Goal: Task Accomplishment & Management: Use online tool/utility

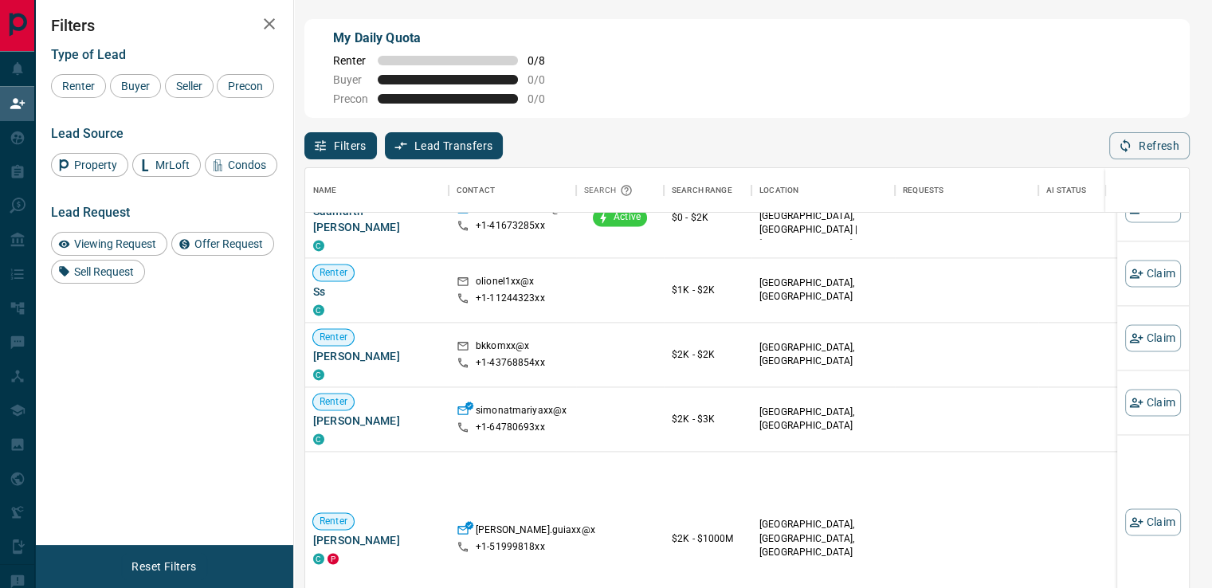
scroll to position [1195, 0]
click at [1131, 409] on button "Claim" at bounding box center [1153, 401] width 56 height 27
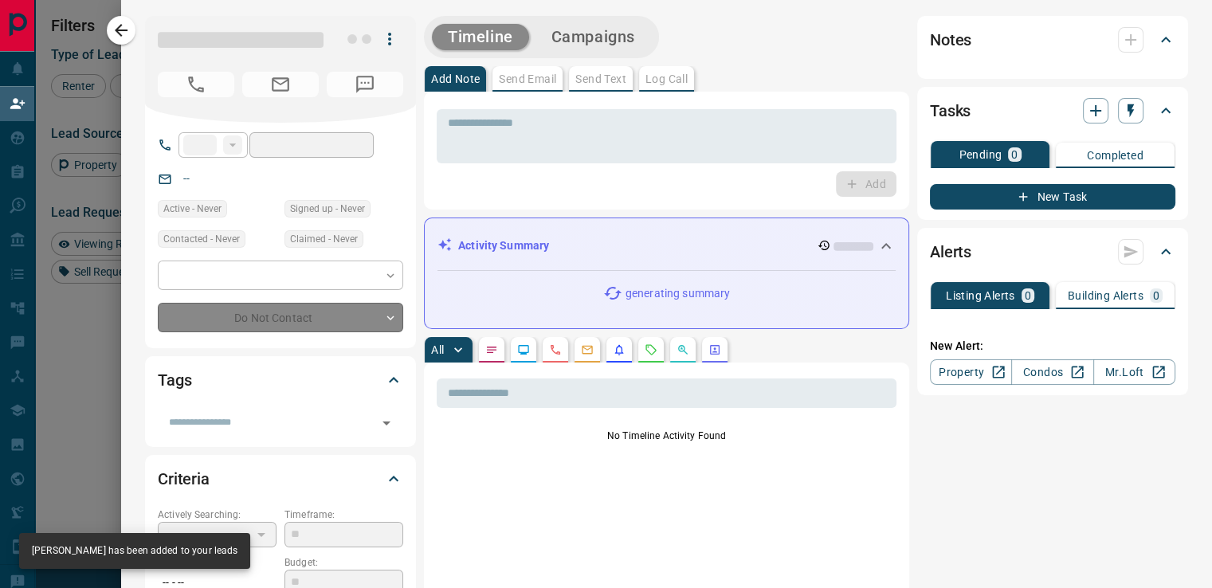
type input "**"
type input "**********"
type input "*"
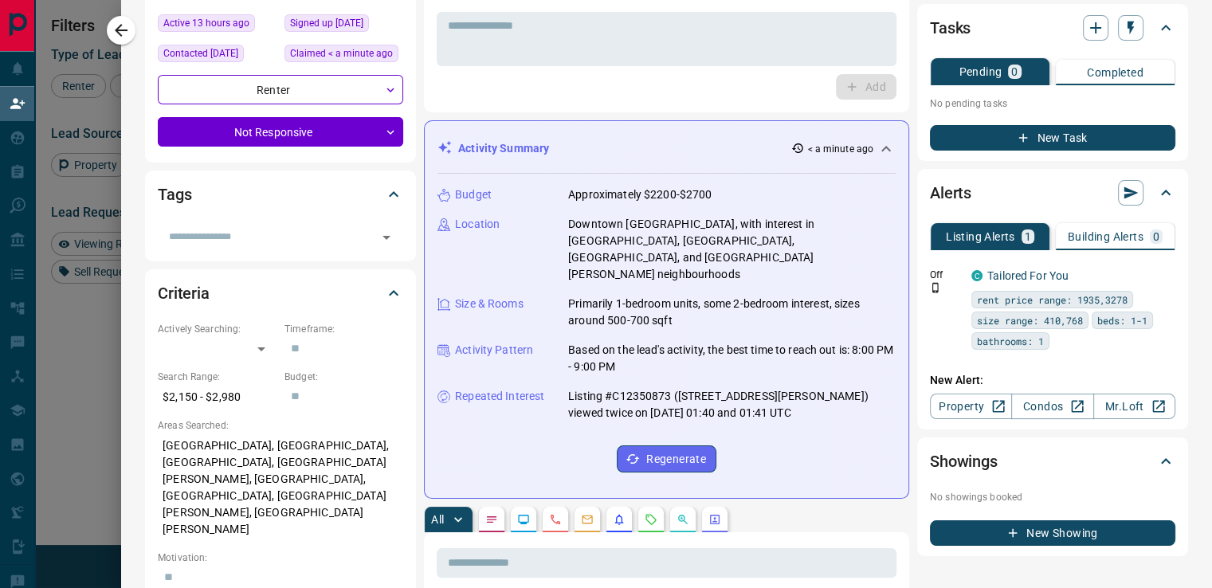
scroll to position [0, 0]
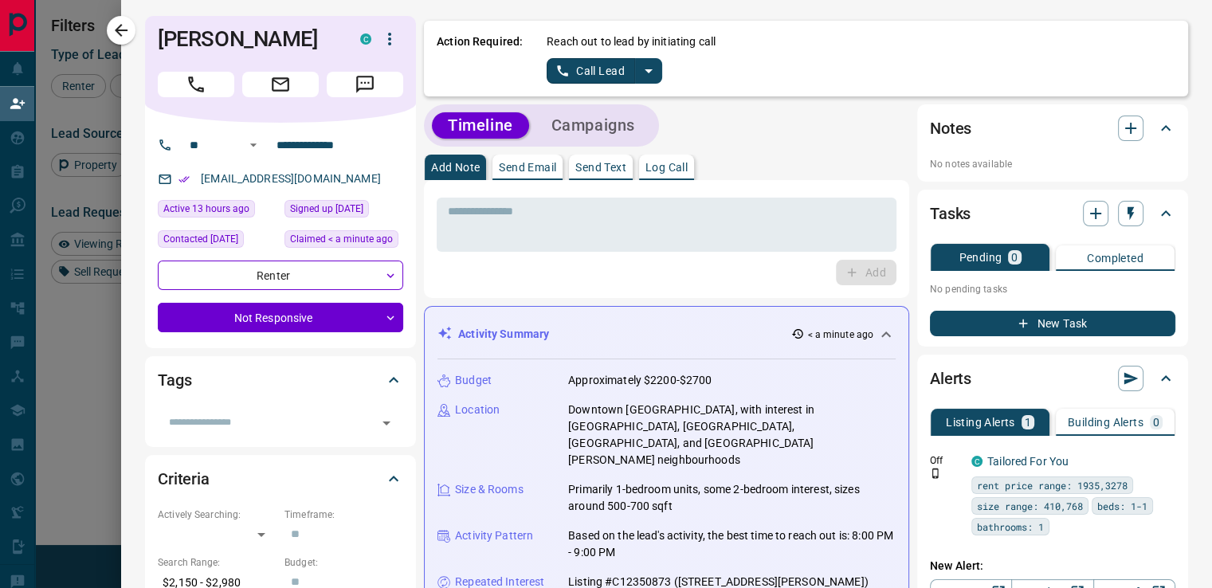
click at [550, 56] on div "Reach out to lead by initiating call Call Lead" at bounding box center [861, 58] width 629 height 50
click at [555, 67] on icon "split button" at bounding box center [562, 71] width 14 height 14
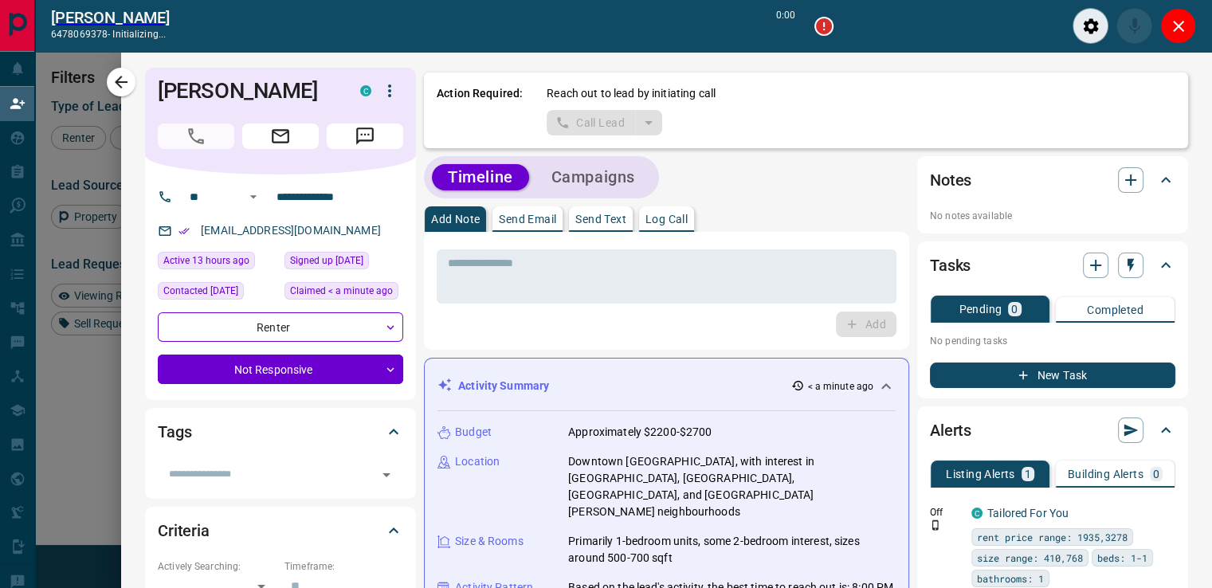
scroll to position [392, 871]
click at [1161, 29] on button "Close" at bounding box center [1178, 26] width 36 height 36
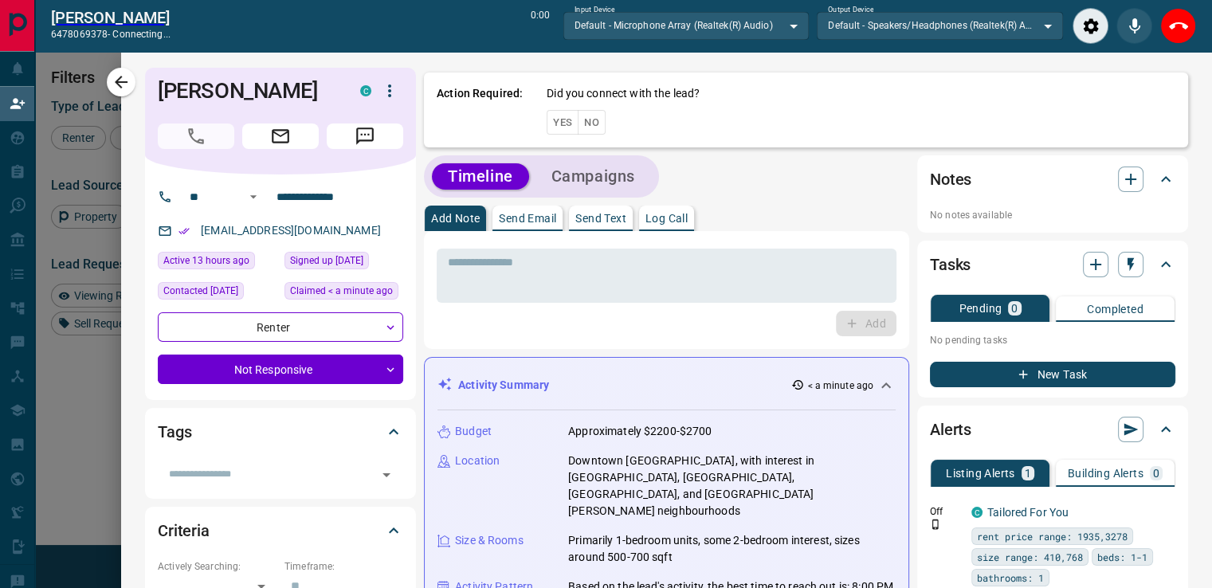
scroll to position [12, 13]
click at [579, 77] on div "Action Required: Did you connect with the lead? Yes No" at bounding box center [806, 110] width 764 height 75
click at [1189, 22] on button "End Call" at bounding box center [1178, 26] width 36 height 36
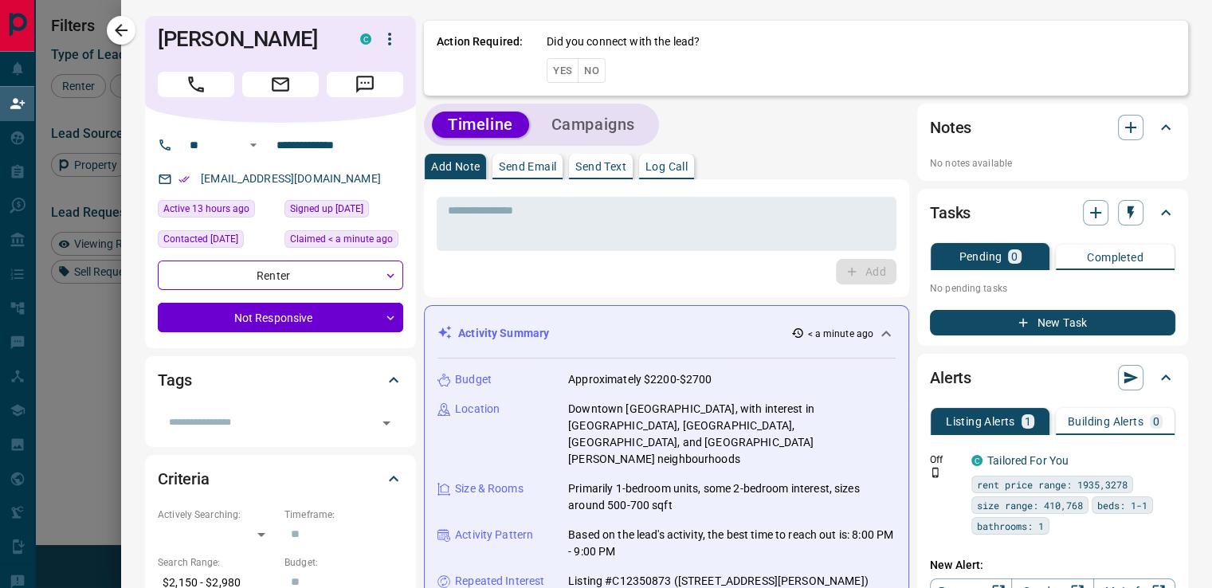
scroll to position [433, 871]
click at [581, 61] on button "No" at bounding box center [592, 70] width 28 height 25
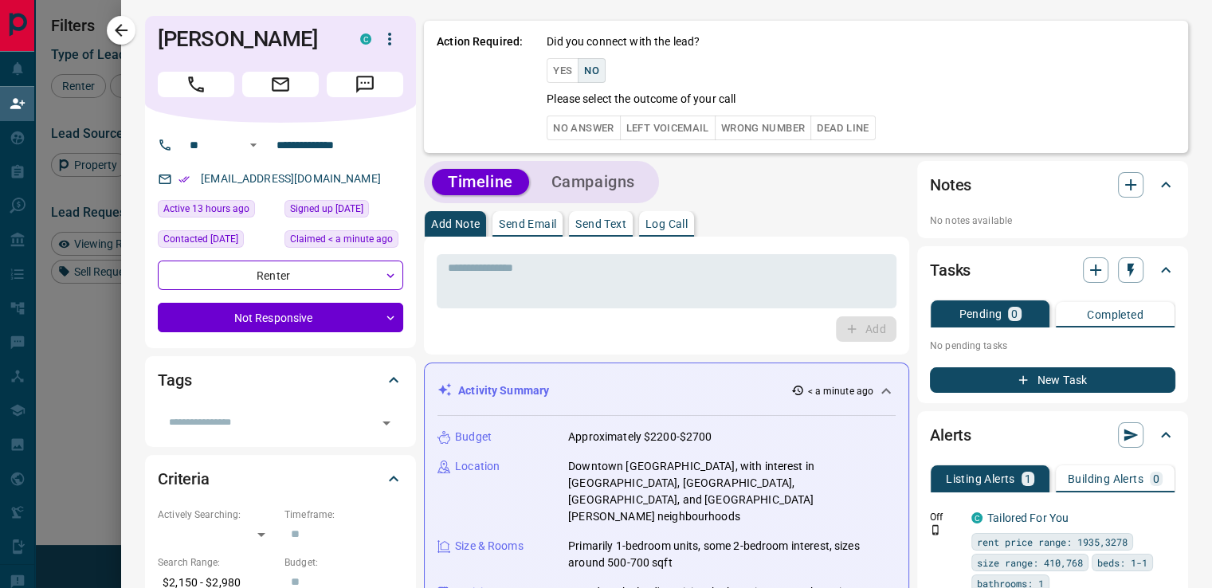
click at [559, 121] on button "No Answer" at bounding box center [583, 128] width 73 height 25
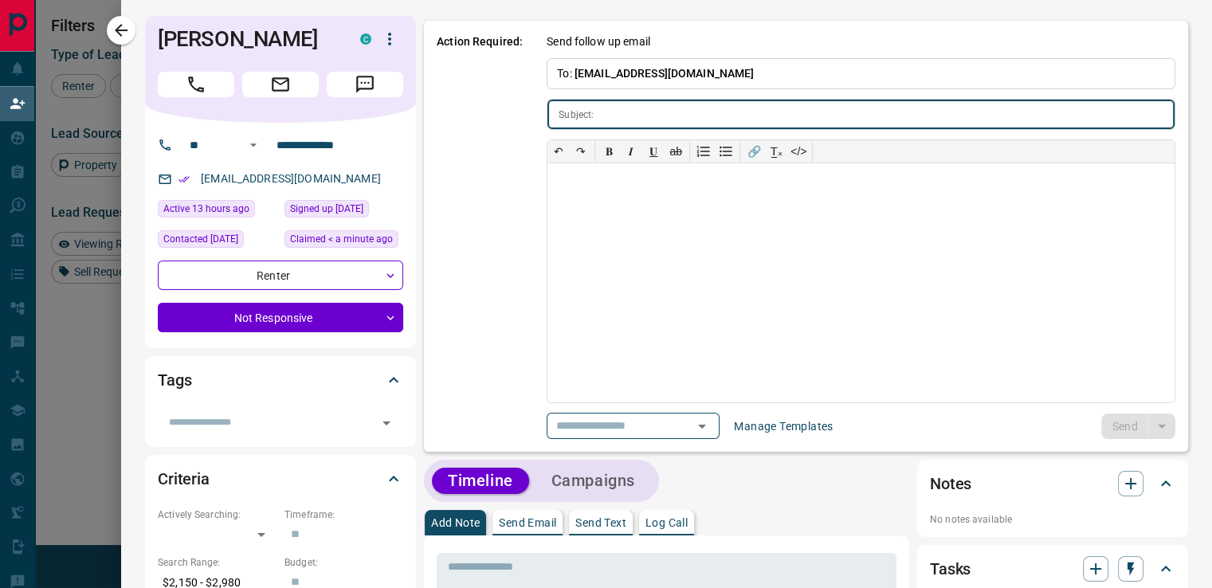
type input "**********"
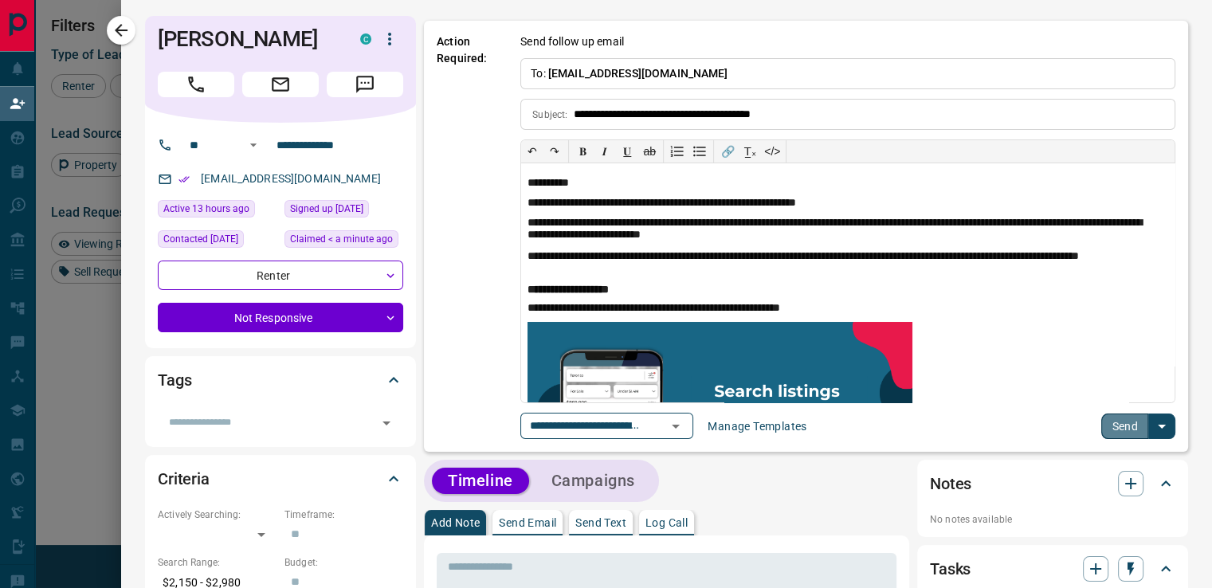
click at [1106, 422] on button "Send" at bounding box center [1124, 426] width 47 height 25
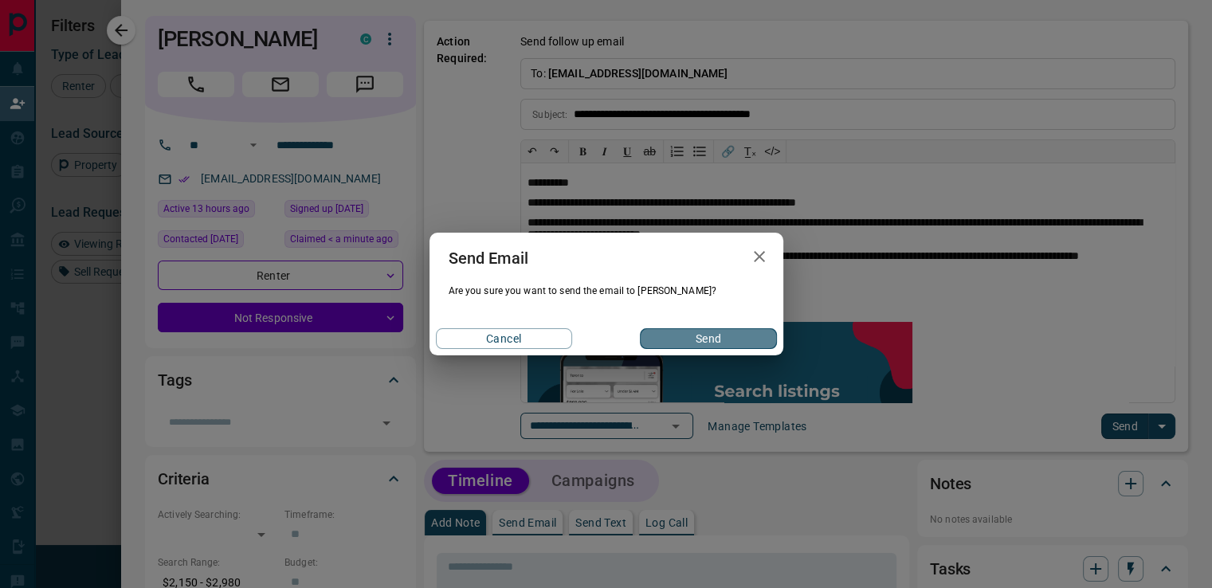
click at [757, 340] on button "Send" at bounding box center [708, 338] width 136 height 21
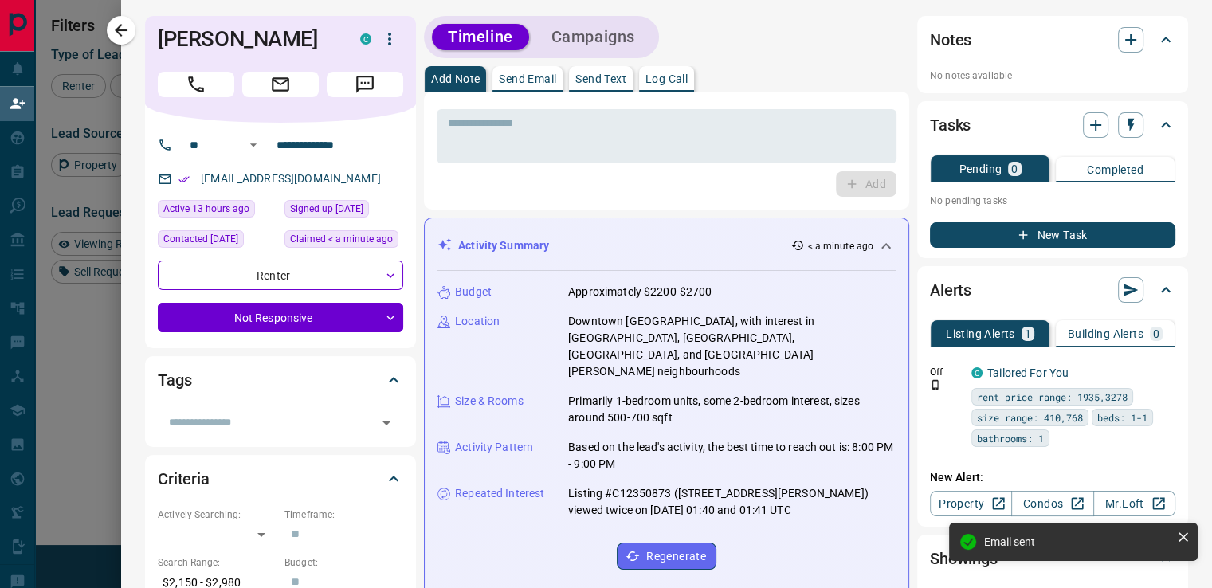
click at [595, 39] on button "Campaigns" at bounding box center [593, 37] width 116 height 26
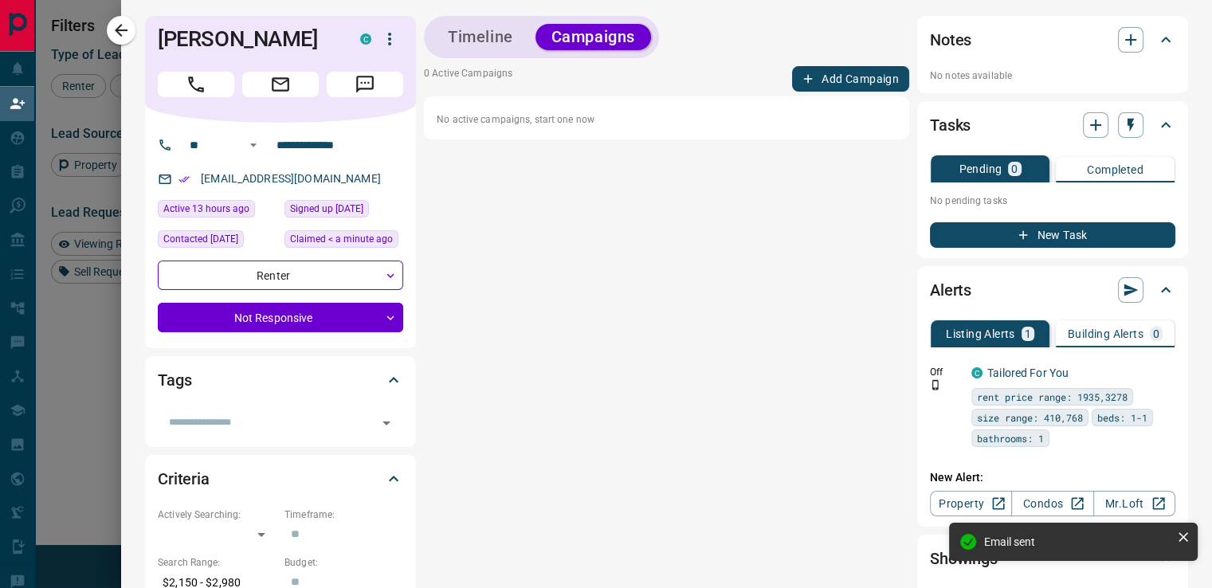
click at [810, 84] on button "Add Campaign" at bounding box center [850, 78] width 117 height 25
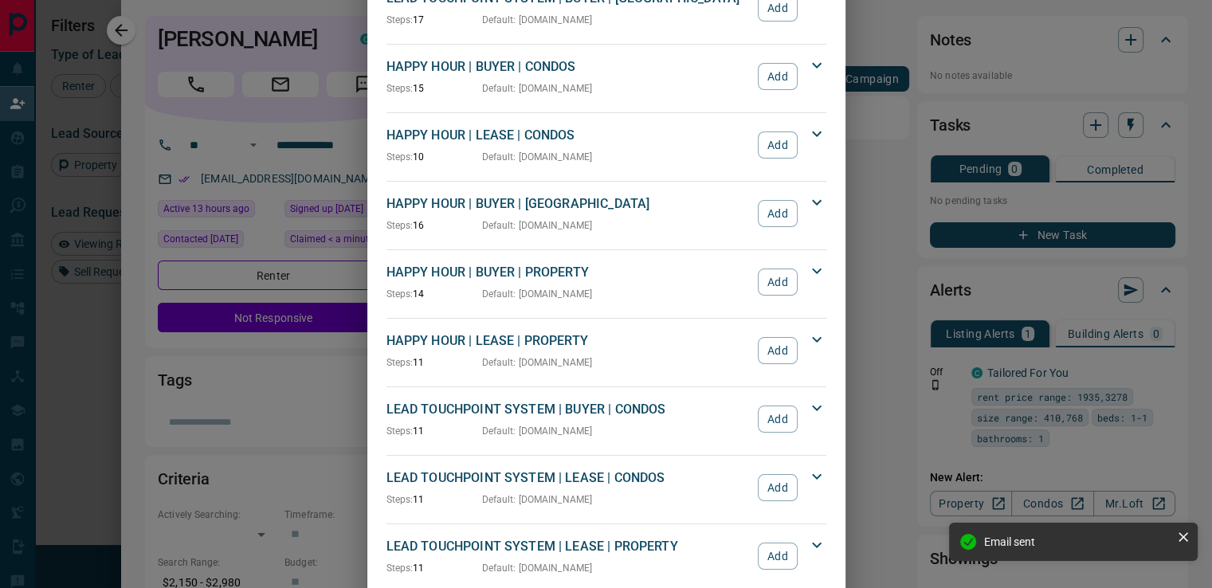
scroll to position [239, 0]
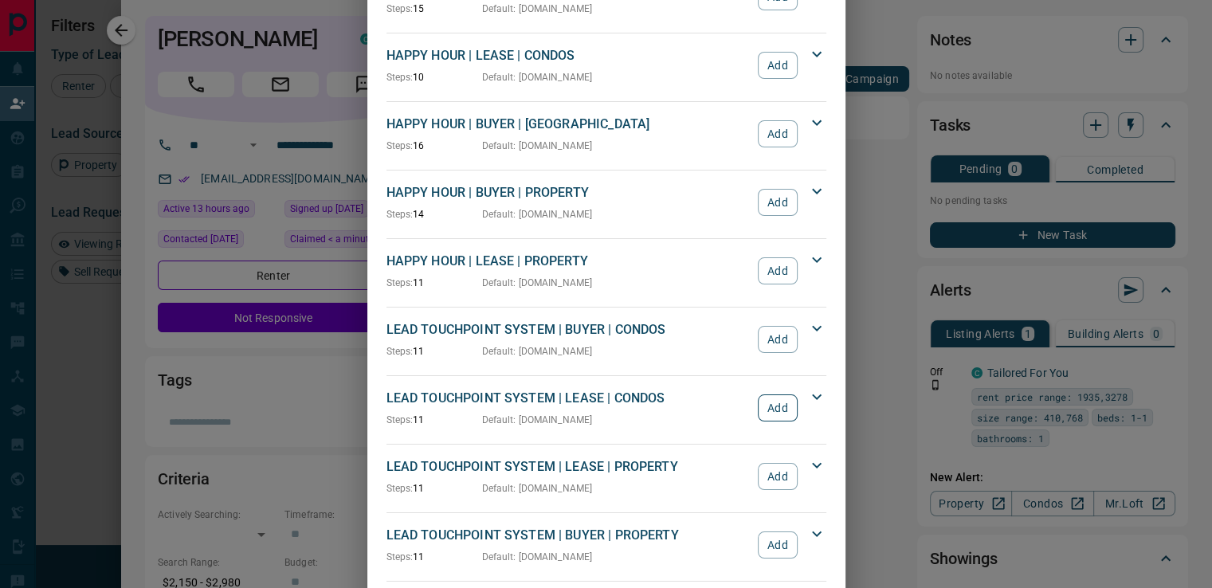
click at [770, 409] on button "Add" at bounding box center [777, 407] width 39 height 27
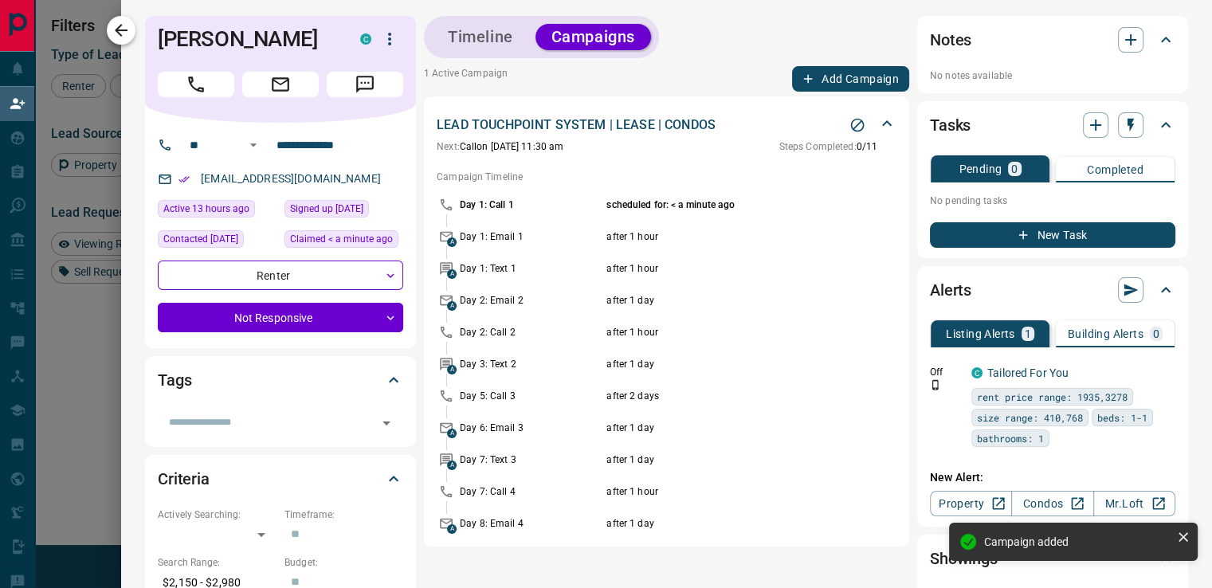
click at [124, 30] on icon "button" at bounding box center [121, 30] width 13 height 13
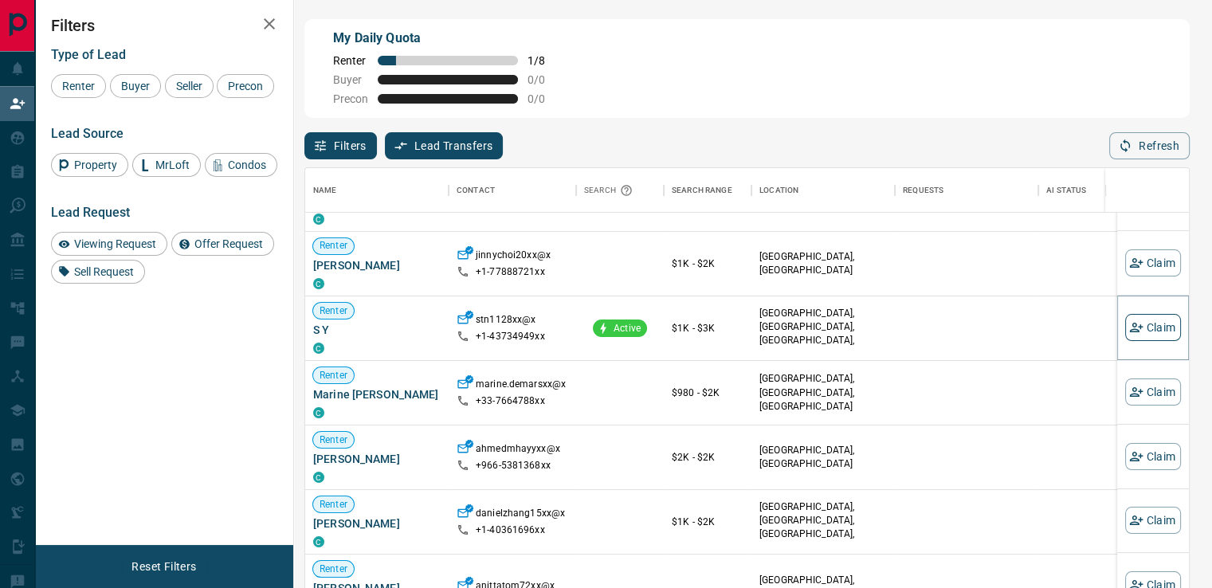
click at [1137, 333] on button "Claim" at bounding box center [1153, 327] width 56 height 27
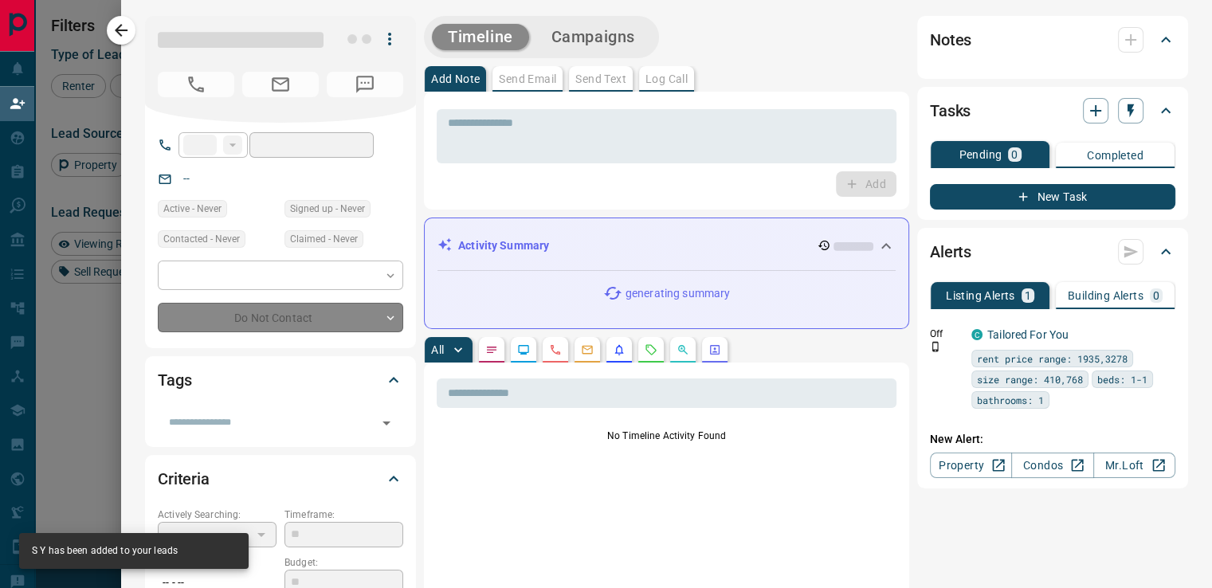
type input "**"
type input "**********"
type input "**"
type input "*"
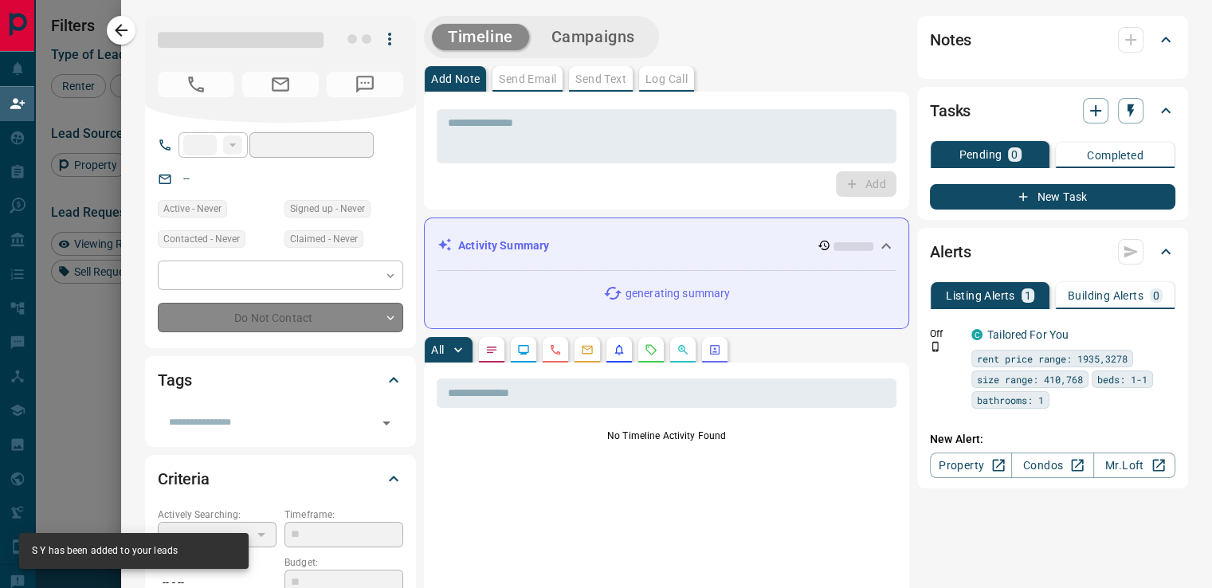
type input "**********"
type input "*******"
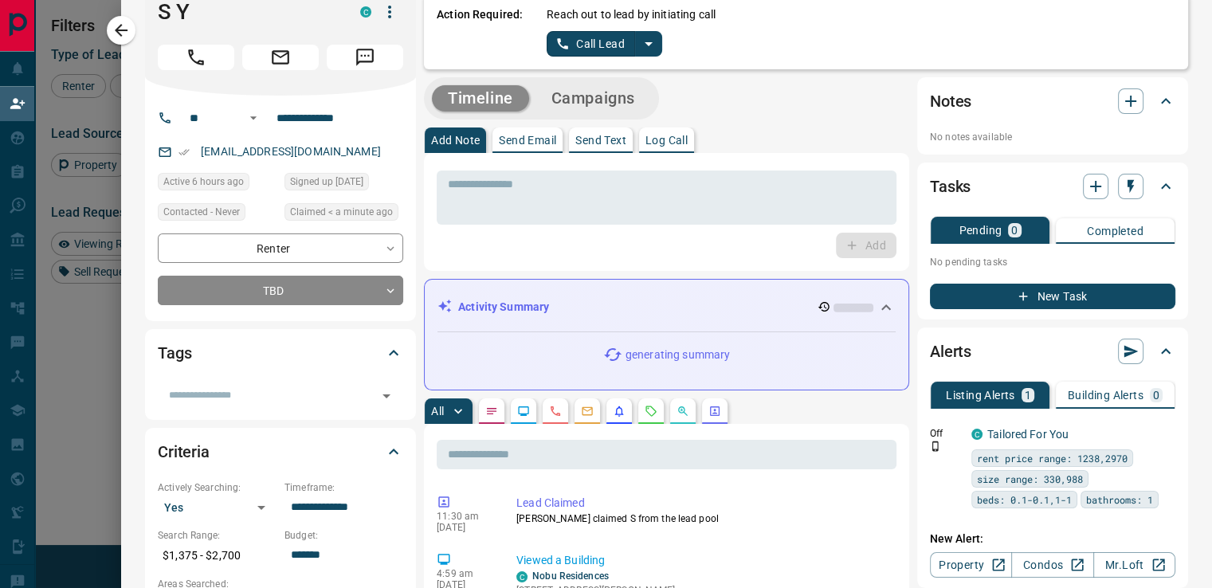
scroll to position [0, 0]
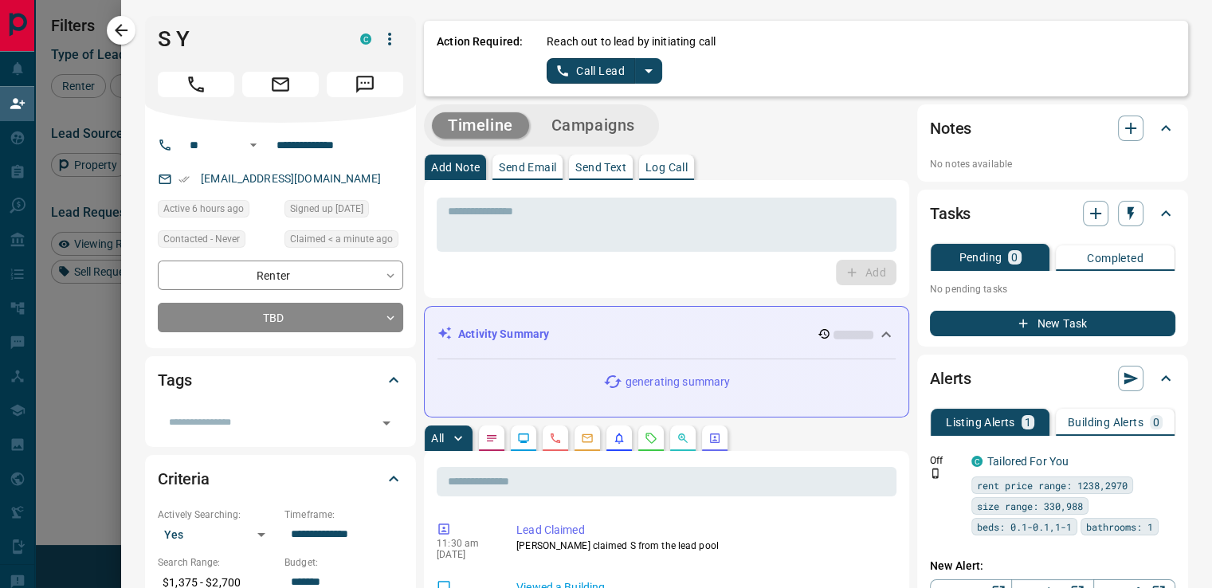
click at [586, 69] on button "Call Lead" at bounding box center [591, 70] width 88 height 25
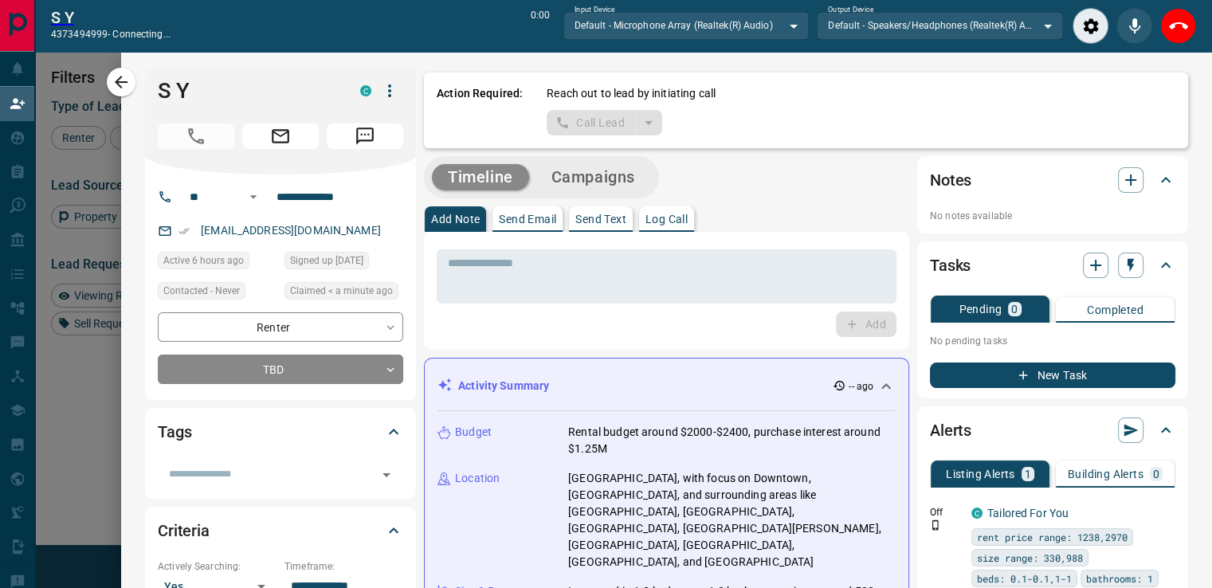
scroll to position [12, 13]
click at [1171, 32] on icon "End Call" at bounding box center [1178, 26] width 19 height 19
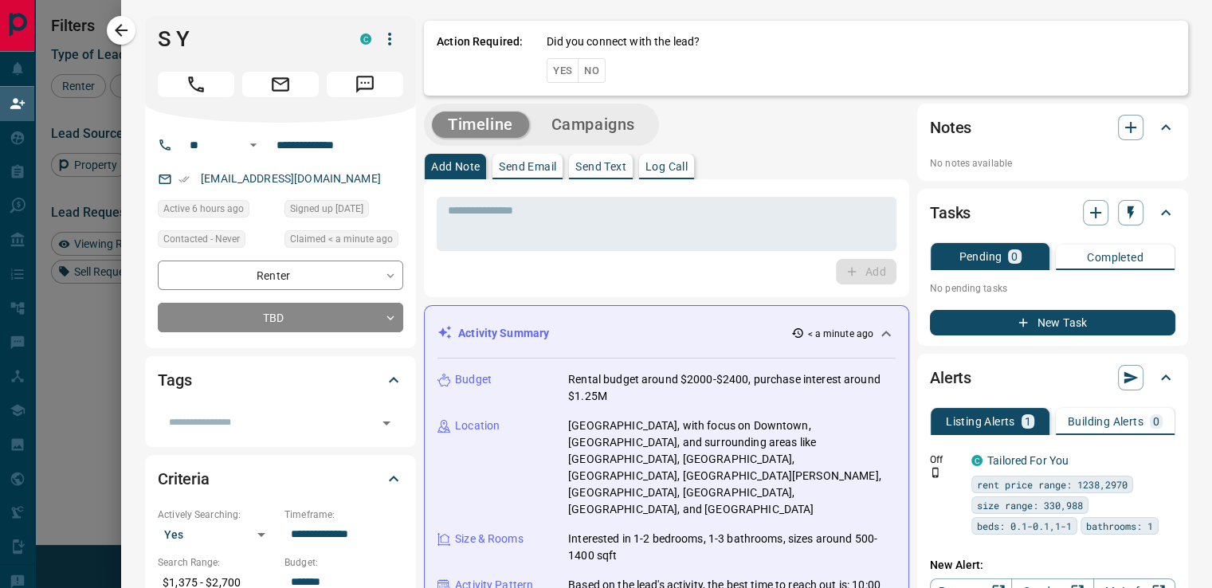
scroll to position [433, 871]
click at [582, 75] on button "No" at bounding box center [592, 70] width 28 height 25
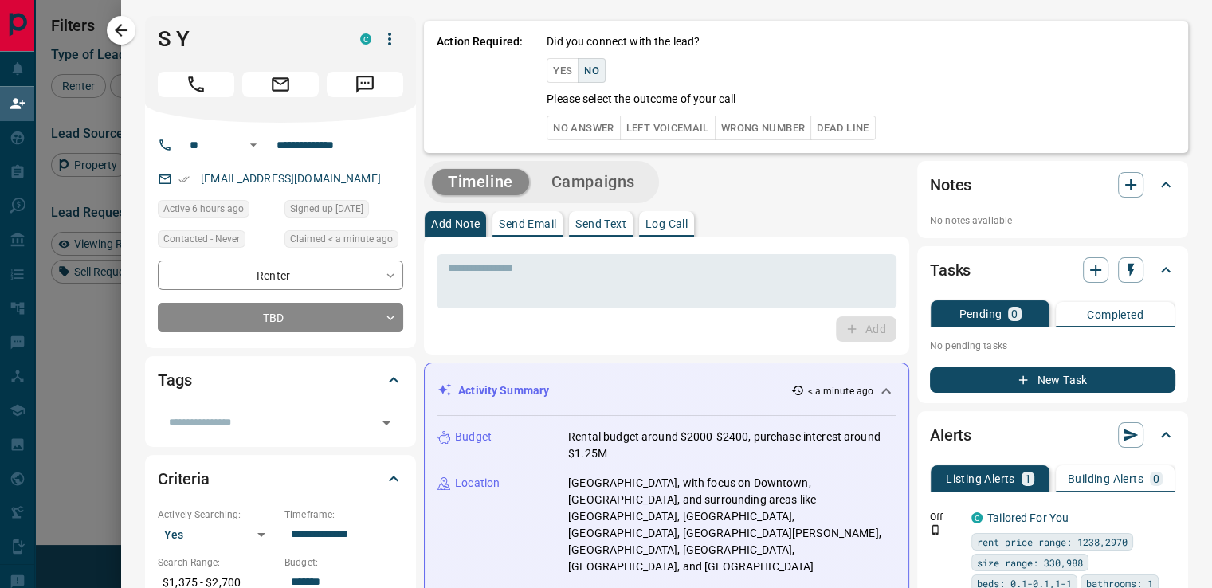
click at [577, 121] on button "No Answer" at bounding box center [583, 128] width 73 height 25
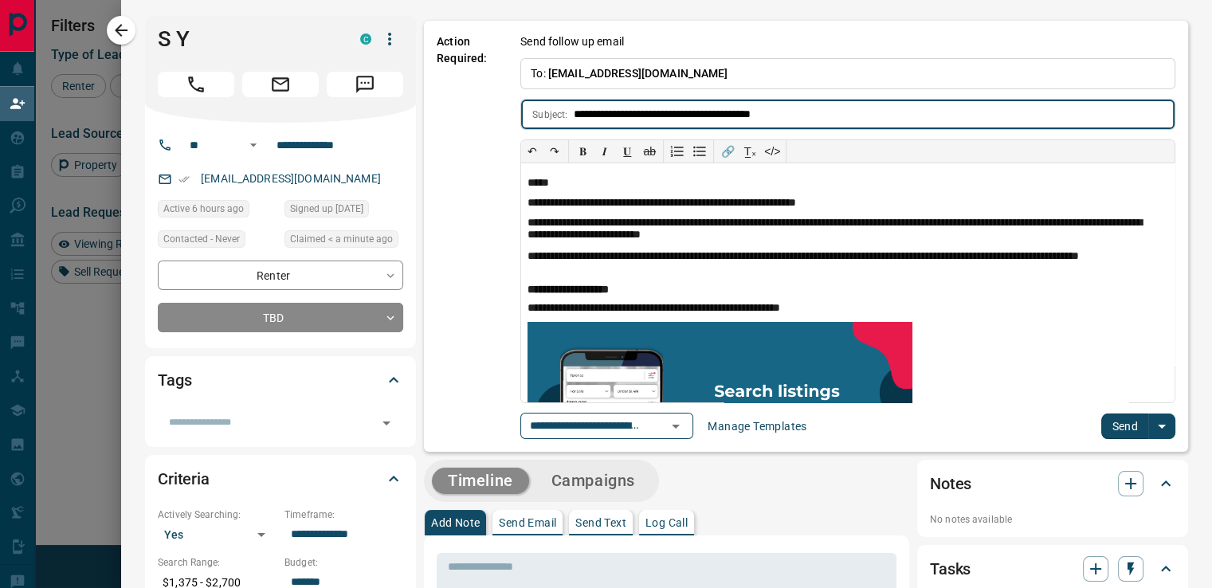
click at [1131, 423] on button "Send" at bounding box center [1124, 426] width 47 height 25
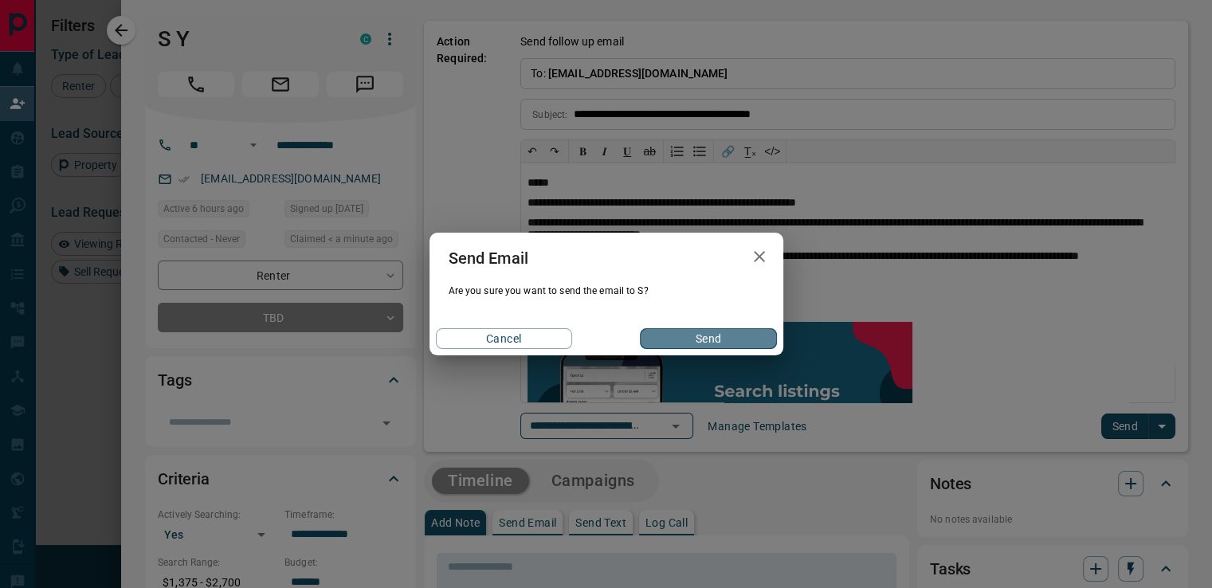
click at [738, 343] on button "Send" at bounding box center [708, 338] width 136 height 21
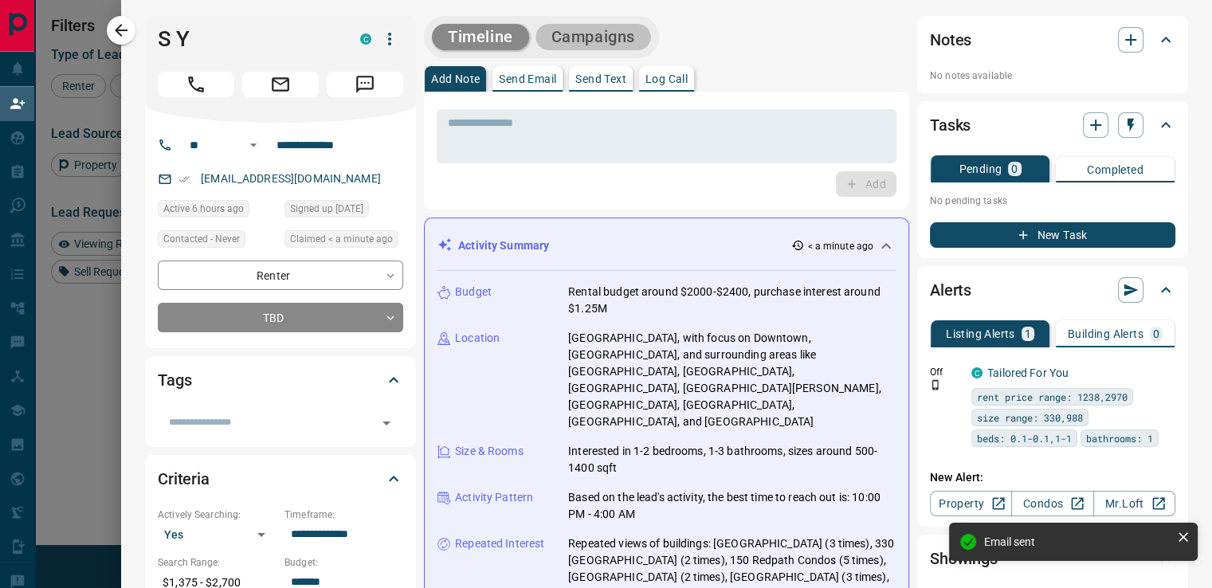
click at [615, 34] on button "Campaigns" at bounding box center [593, 37] width 116 height 26
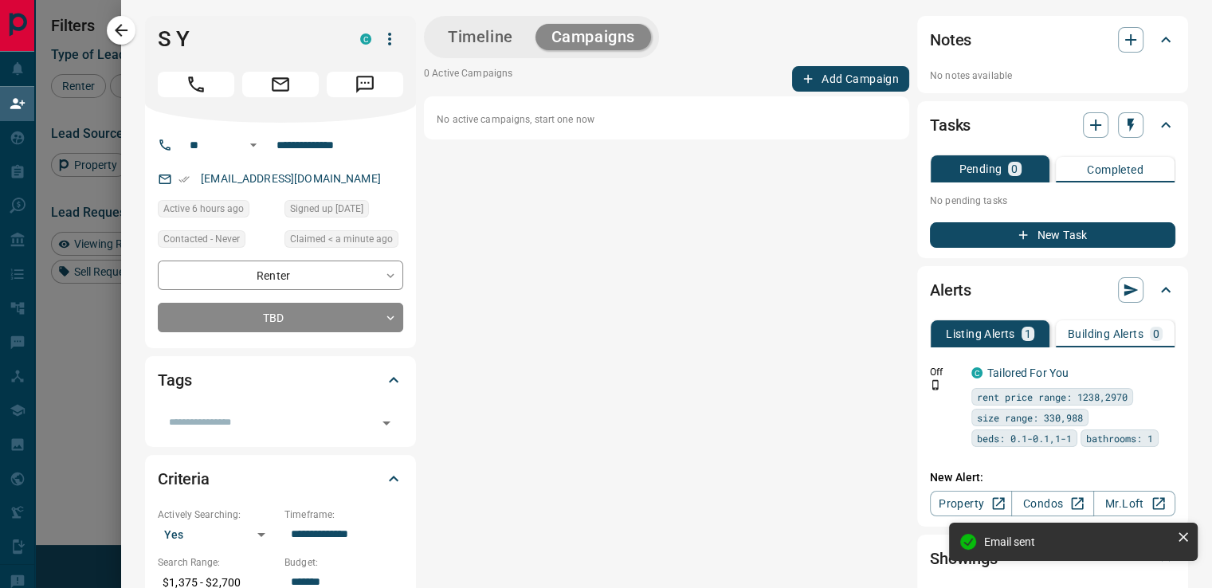
click at [857, 86] on button "Add Campaign" at bounding box center [850, 78] width 117 height 25
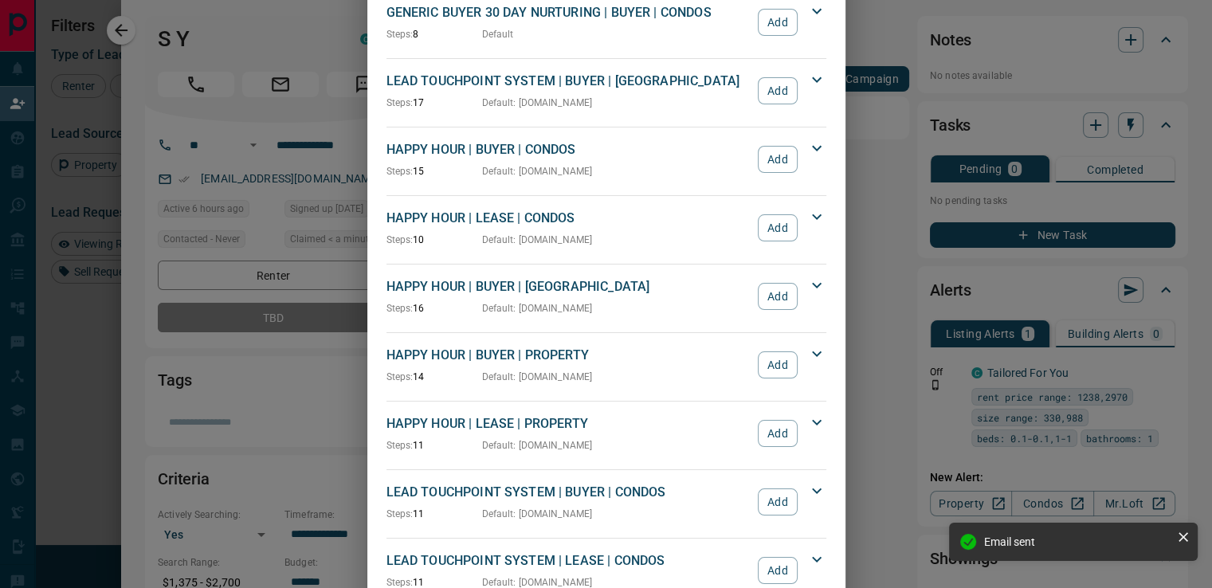
scroll to position [159, 0]
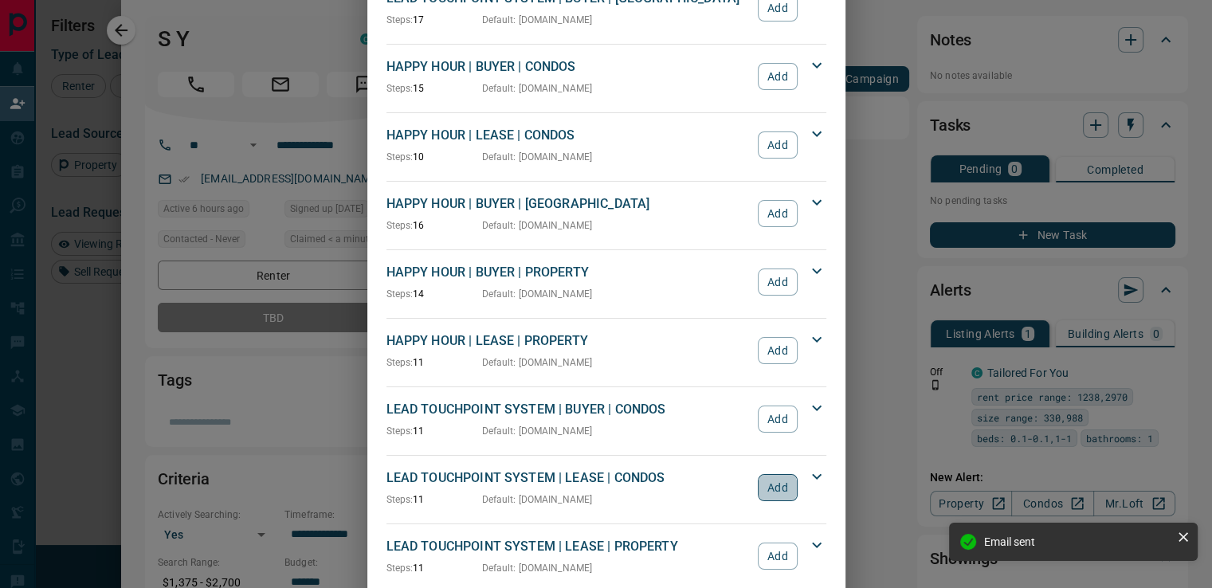
click at [764, 484] on button "Add" at bounding box center [777, 487] width 39 height 27
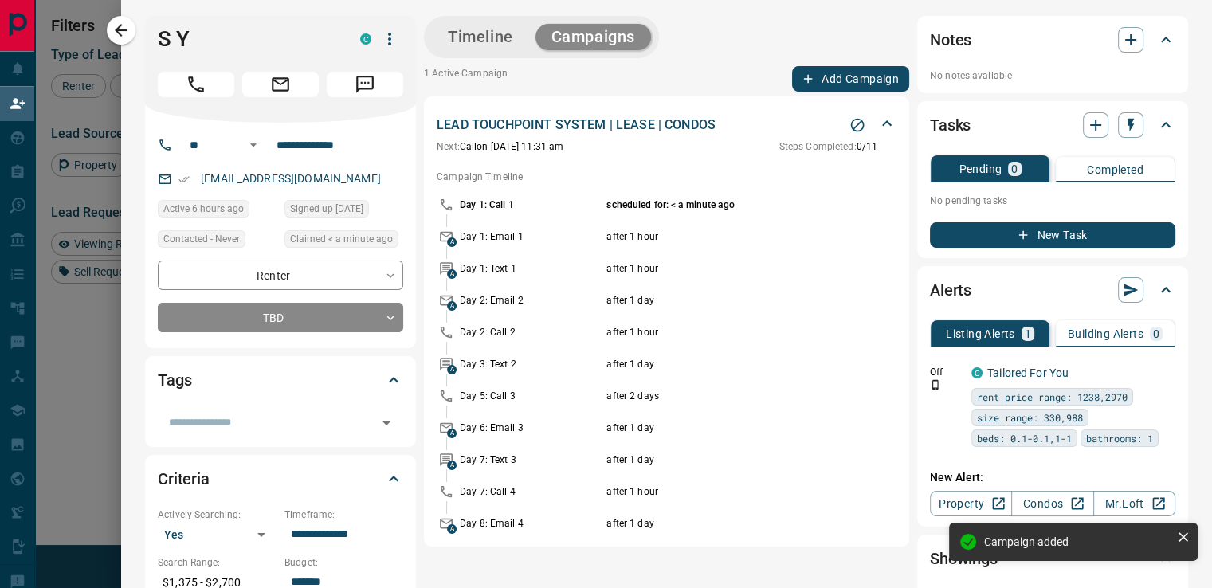
click at [126, 32] on icon "button" at bounding box center [121, 30] width 19 height 19
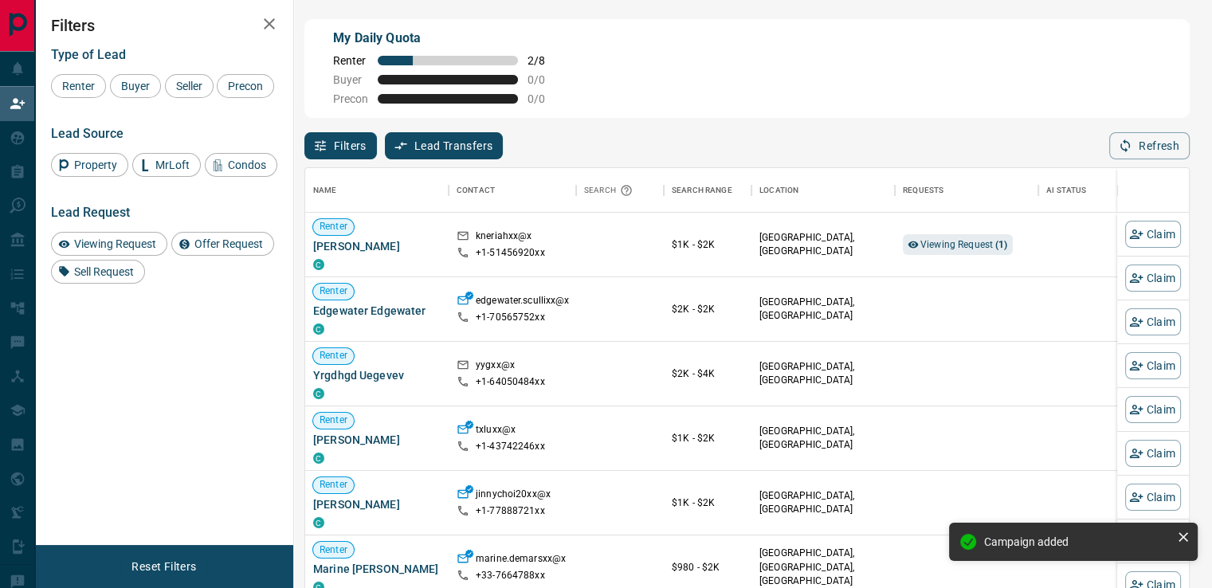
scroll to position [433, 871]
